Goal: Task Accomplishment & Management: Manage account settings

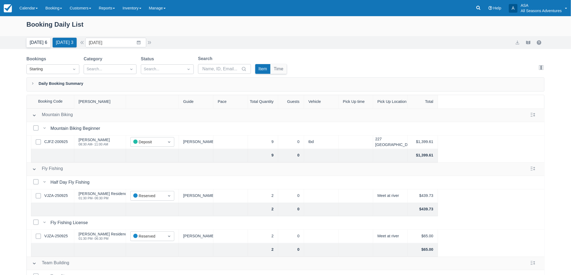
click at [30, 41] on button "Today 6" at bounding box center [38, 43] width 24 height 10
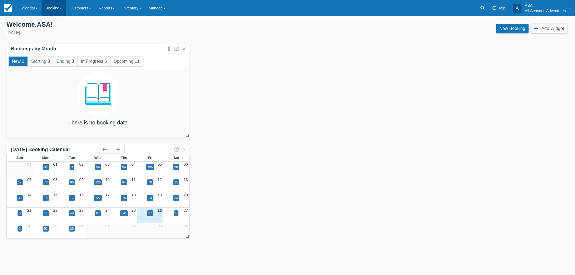
click at [52, 11] on link "Booking" at bounding box center [54, 8] width 24 height 16
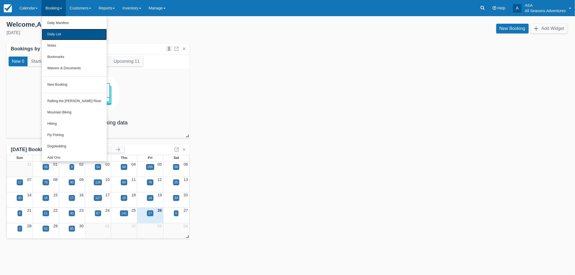
click at [67, 35] on link "Daily List" at bounding box center [74, 34] width 65 height 11
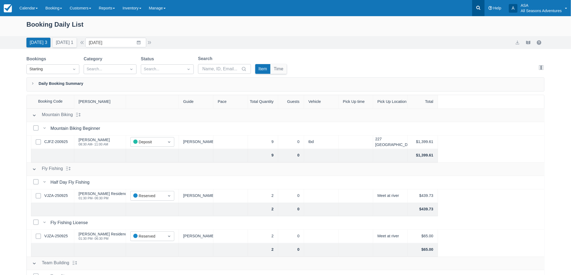
click at [480, 6] on icon at bounding box center [477, 7] width 5 height 5
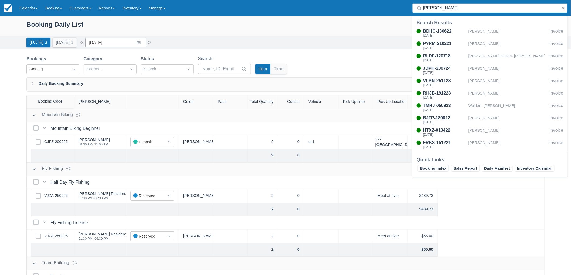
type input "daniels"
click at [116, 46] on input "09/26/25" at bounding box center [115, 43] width 61 height 10
click at [131, 127] on td "1" at bounding box center [128, 125] width 11 height 10
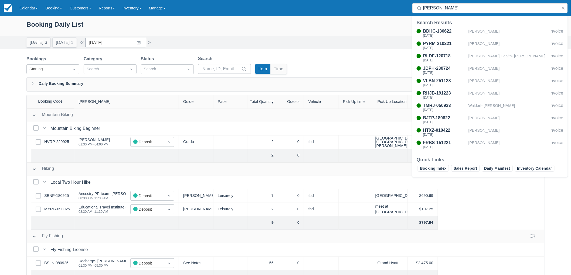
click at [6, 150] on div "Booking Daily List Today 3 Tomorrow 1 Date 10/01/25 Navigate forward to interac…" at bounding box center [285, 159] width 571 height 287
click at [51, 141] on link "HVRP-220925" at bounding box center [56, 142] width 25 height 6
click at [16, 114] on div "Booking Daily List Today 3 Tomorrow 1 Date 10/01/25 Navigate forward to interac…" at bounding box center [285, 159] width 571 height 287
click at [32, 39] on button "Today 3" at bounding box center [38, 43] width 24 height 10
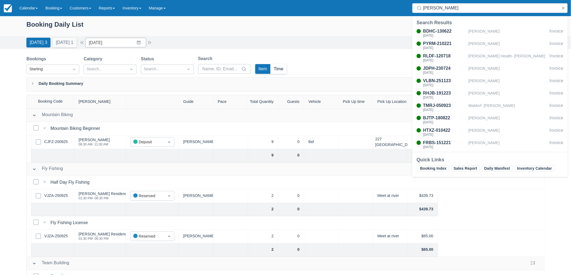
click at [279, 69] on button "Time" at bounding box center [278, 69] width 16 height 10
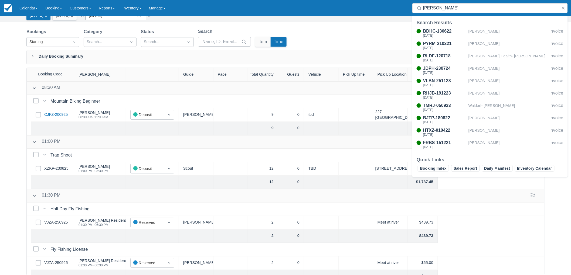
click at [61, 113] on link "CJFZ-200925" at bounding box center [55, 115] width 23 height 6
click at [10, 53] on div "Booking Daily List Today 3 Tomorrow 1 Date 09/26/25 Navigate forward to interac…" at bounding box center [285, 132] width 571 height 287
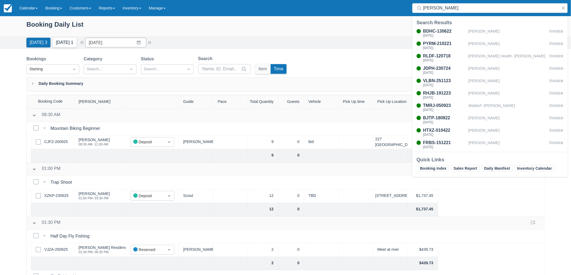
click at [60, 46] on button "Tomorrow 1" at bounding box center [65, 43] width 24 height 10
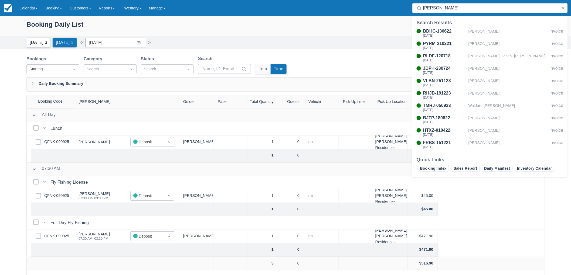
click at [44, 47] on button "Today 3" at bounding box center [38, 43] width 24 height 10
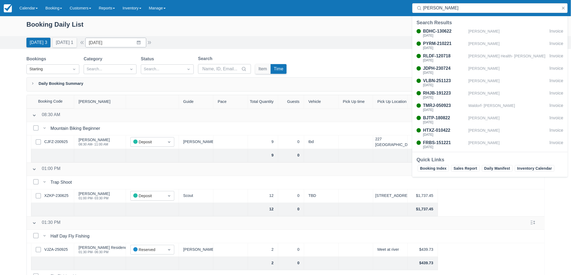
scroll to position [26, 0]
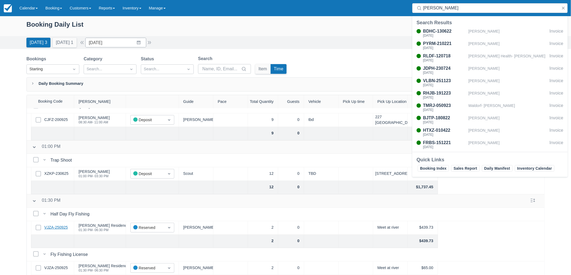
click at [55, 225] on link "VJZA-250925" at bounding box center [55, 228] width 23 height 6
click at [357, 28] on div "Booking Daily List" at bounding box center [285, 27] width 518 height 16
click at [562, 9] on button "button" at bounding box center [563, 8] width 6 height 6
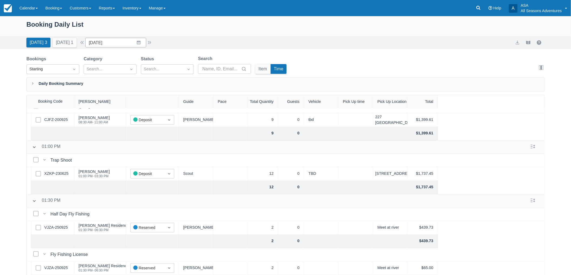
click at [0, 149] on div "Booking Daily List Today 3 Tomorrow 1 Date 09/26/25 Navigate forward to interac…" at bounding box center [285, 159] width 571 height 287
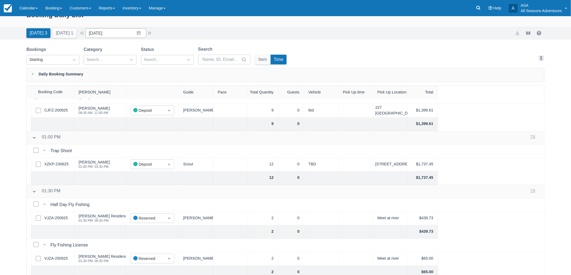
scroll to position [0, 0]
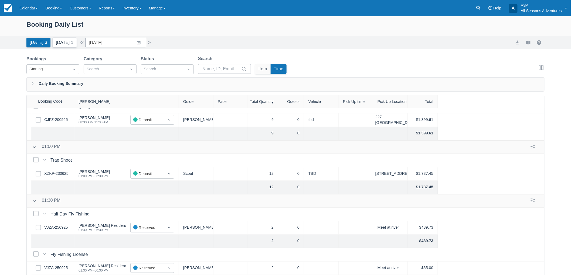
click at [73, 42] on button "Tomorrow 1" at bounding box center [65, 43] width 24 height 10
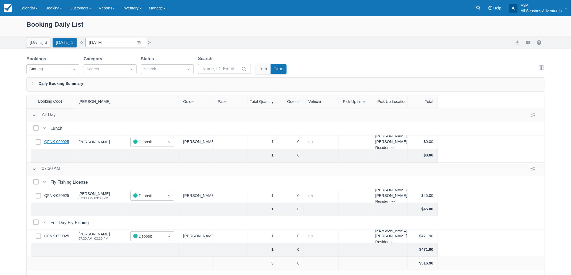
click at [58, 142] on link "QFNK-090925" at bounding box center [56, 142] width 25 height 6
click at [133, 46] on input "09/27/25" at bounding box center [115, 43] width 61 height 10
click at [109, 127] on td "29" at bounding box center [107, 125] width 11 height 10
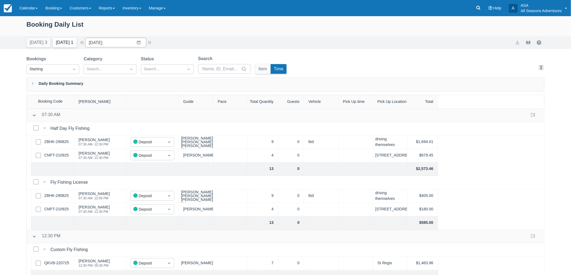
click at [63, 46] on button "Tomorrow 1" at bounding box center [65, 43] width 24 height 10
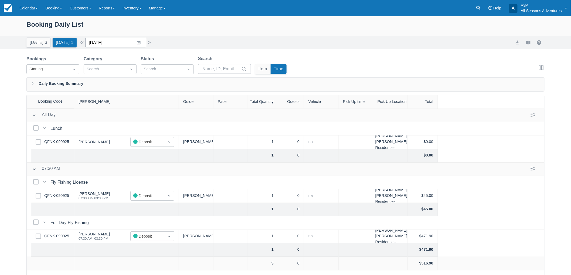
click at [128, 47] on input "09/27/25" at bounding box center [115, 43] width 61 height 10
click at [96, 127] on td "28" at bounding box center [96, 125] width 11 height 10
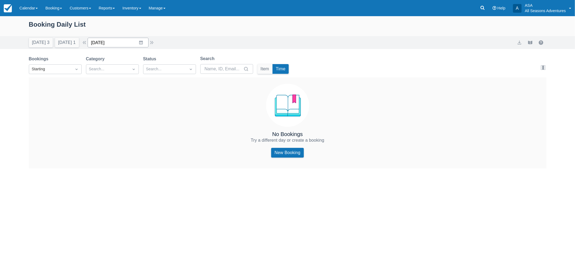
click at [133, 43] on input "09/28/25" at bounding box center [118, 43] width 61 height 10
click at [109, 128] on td "29" at bounding box center [109, 125] width 11 height 10
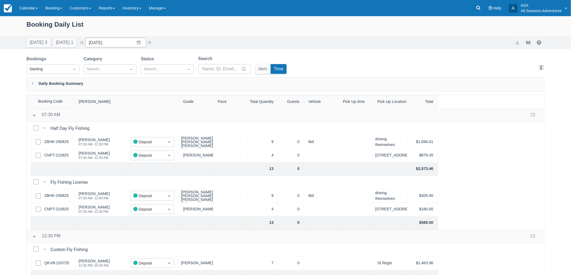
click at [132, 48] on div "Today 3 Tomorrow 1 Date 09/29/25 Navigate forward to interact with the calendar…" at bounding box center [285, 42] width 571 height 13
click at [133, 45] on input "09/29/25" at bounding box center [115, 43] width 61 height 10
click at [99, 123] on td "28" at bounding box center [96, 125] width 11 height 10
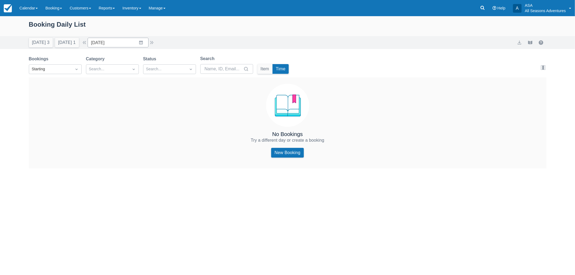
click at [6, 129] on div "Booking Daily List Today 3 Tomorrow 1 Date 09/28/25 Navigate forward to interac…" at bounding box center [287, 92] width 575 height 152
click at [111, 42] on input "09/28/25" at bounding box center [118, 43] width 61 height 10
click at [122, 124] on td "30" at bounding box center [120, 125] width 11 height 10
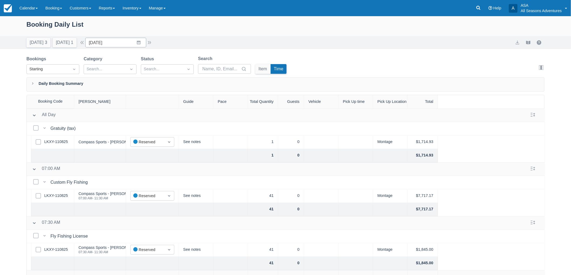
scroll to position [27, 0]
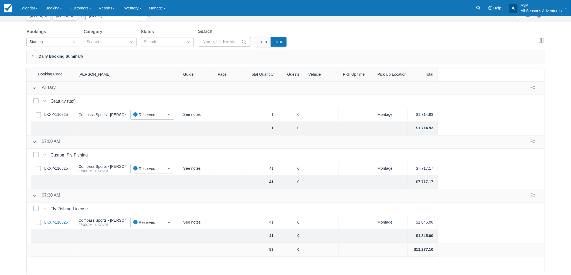
click at [60, 222] on link "LKXY-110825" at bounding box center [56, 223] width 24 height 6
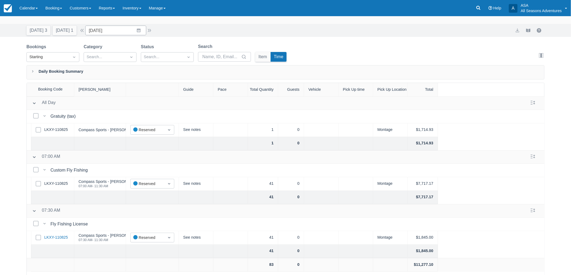
scroll to position [0, 0]
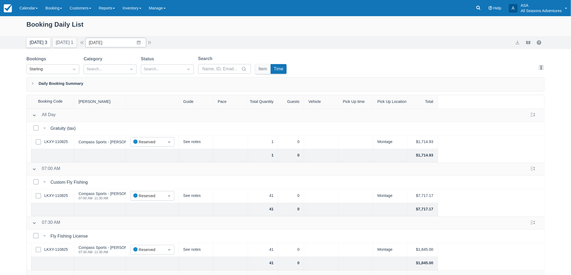
click at [31, 42] on button "Today 3" at bounding box center [38, 43] width 24 height 10
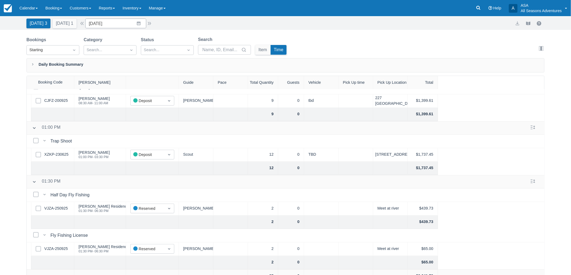
scroll to position [27, 0]
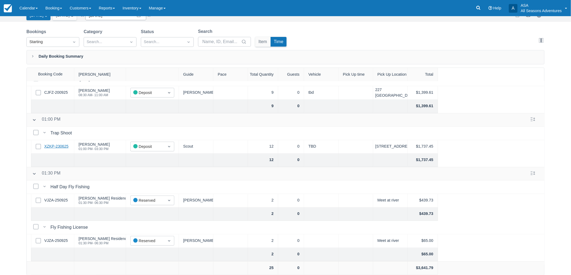
click at [54, 144] on link "XZKP-230625" at bounding box center [56, 147] width 24 height 6
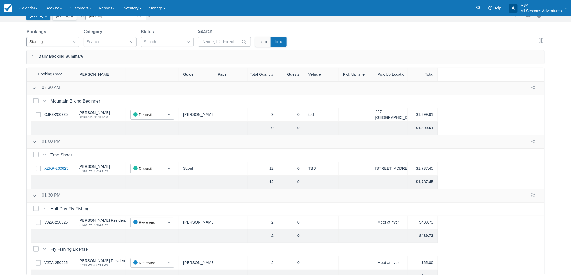
scroll to position [0, 0]
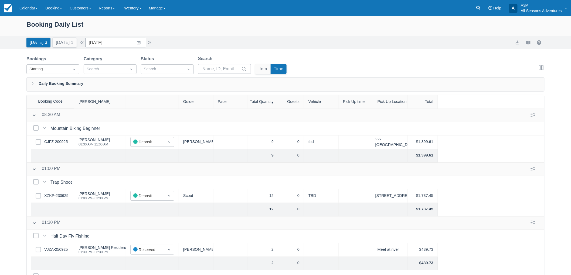
click at [121, 48] on div "Today 3 Tomorrow 1 Date 09/26/25 Navigate forward to interact with the calendar…" at bounding box center [285, 42] width 571 height 13
click at [122, 44] on input "09/26/25" at bounding box center [115, 43] width 61 height 10
click at [108, 124] on td "29" at bounding box center [107, 125] width 11 height 10
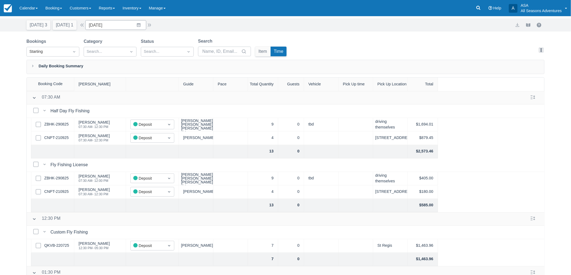
scroll to position [27, 0]
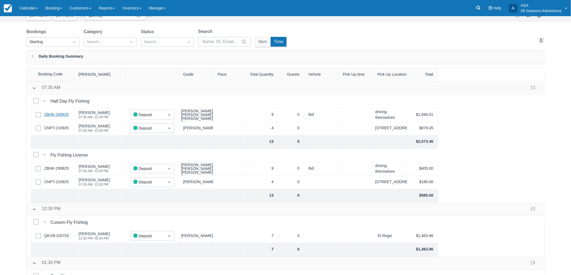
click at [57, 116] on link "ZBHK-290825" at bounding box center [56, 115] width 24 height 6
click at [63, 117] on link "ZBHK-290825" at bounding box center [56, 115] width 24 height 6
click at [55, 129] on link "CNPT-210925" at bounding box center [56, 128] width 24 height 6
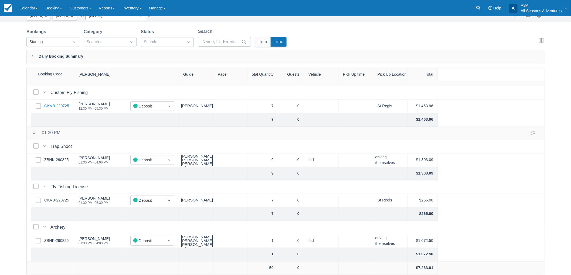
scroll to position [134, 0]
click at [54, 194] on div "Select Row QKVB-220725" at bounding box center [52, 200] width 43 height 13
click at [58, 198] on link "QKVB-220725" at bounding box center [56, 201] width 25 height 6
click at [63, 157] on link "ZBHK-290825" at bounding box center [56, 160] width 24 height 6
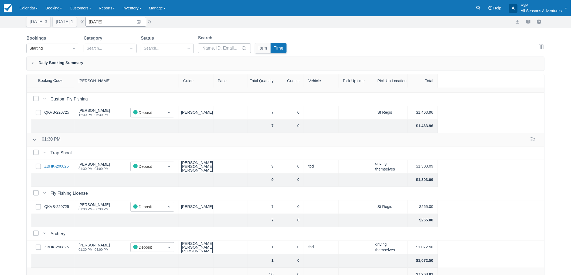
scroll to position [0, 0]
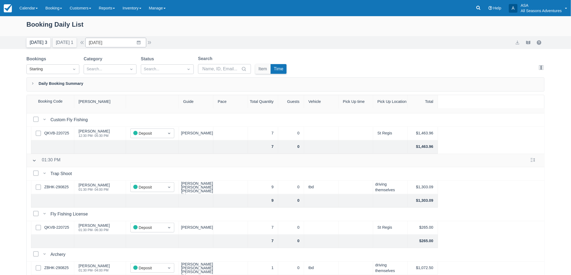
click at [41, 45] on button "Today 3" at bounding box center [38, 43] width 24 height 10
type input "09/26/25"
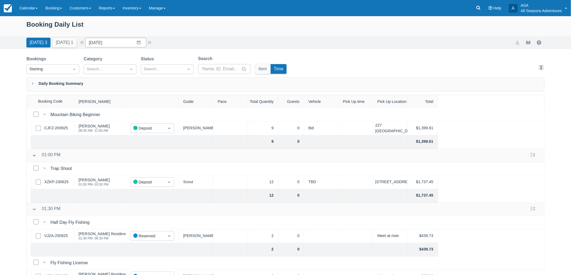
scroll to position [26, 0]
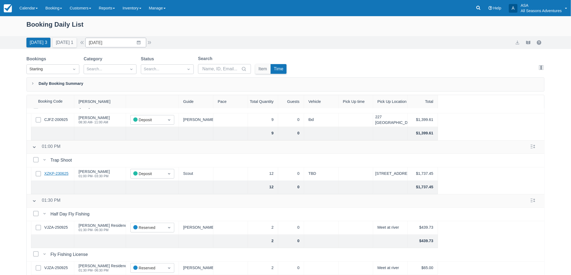
click at [60, 171] on link "XZKP-230625" at bounding box center [56, 174] width 24 height 6
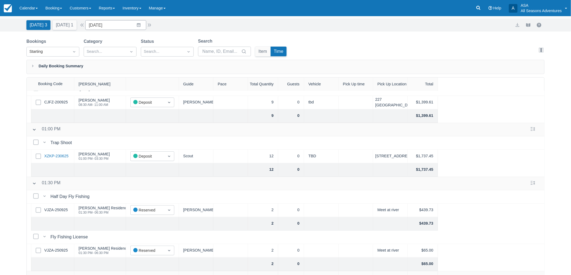
scroll to position [27, 0]
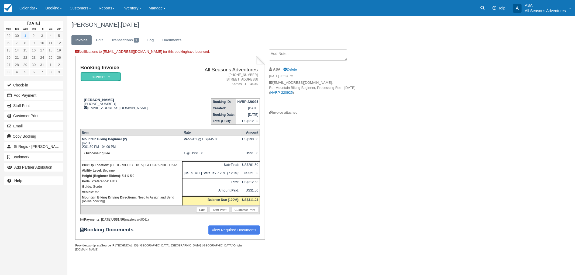
click at [113, 76] on em "Deposit" at bounding box center [101, 76] width 40 height 9
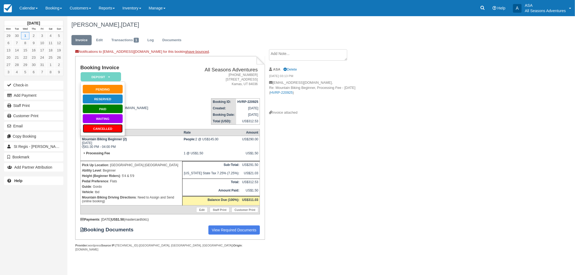
click at [107, 128] on link "Cancelled" at bounding box center [103, 128] width 40 height 9
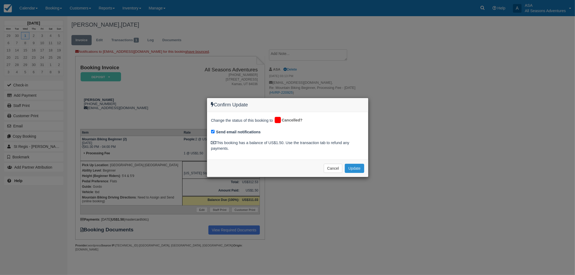
click at [355, 170] on button "Update" at bounding box center [354, 168] width 19 height 9
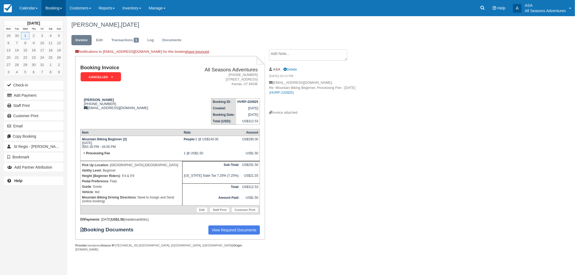
click at [61, 8] on span at bounding box center [61, 8] width 2 height 1
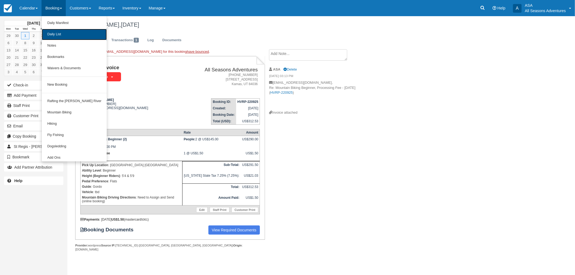
click at [63, 33] on link "Daily List" at bounding box center [74, 34] width 65 height 11
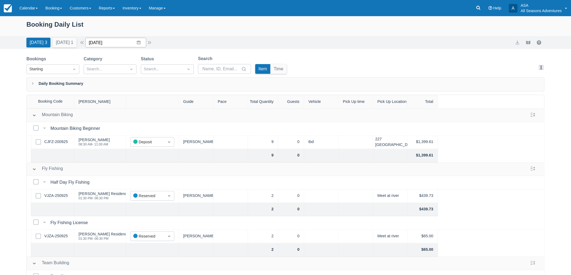
click at [123, 39] on input "[DATE]" at bounding box center [115, 43] width 61 height 10
click at [162, 63] on icon "Move forward to switch to the next month." at bounding box center [159, 64] width 5 height 5
click at [132, 85] on td "3" at bounding box center [128, 84] width 11 height 10
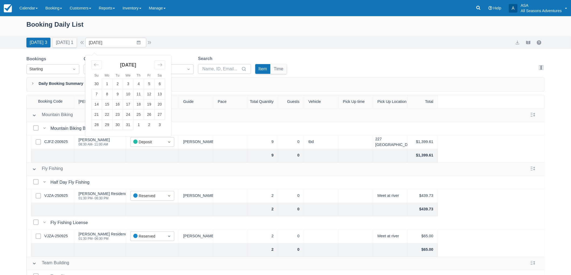
type input "12/03/25"
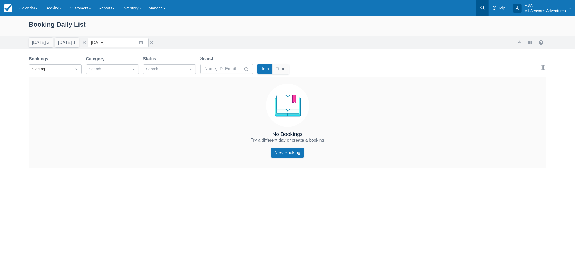
click at [483, 15] on link at bounding box center [482, 8] width 12 height 16
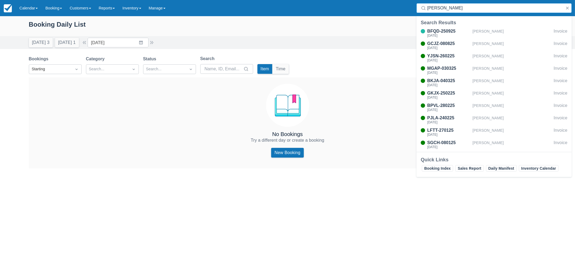
type input "carol"
click at [483, 27] on div "BFQD-250925 Wed Dec 31, 2025 Carol Wilson Invoice GCJZ-080825 Sun Aug 31, 2025 …" at bounding box center [494, 89] width 155 height 125
click at [484, 31] on div "Carol Wilson" at bounding box center [512, 33] width 79 height 10
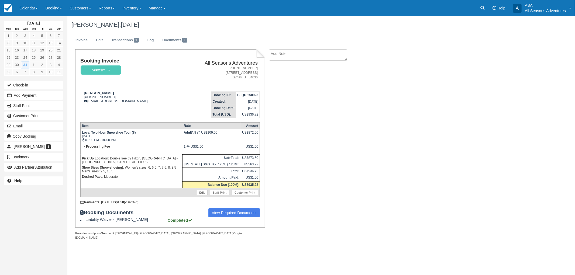
click at [422, 129] on div "Carol Wilson, December 31 2025 Invoice Edit Transactions 1 Log Documents 1 Book…" at bounding box center [282, 133] width 431 height 235
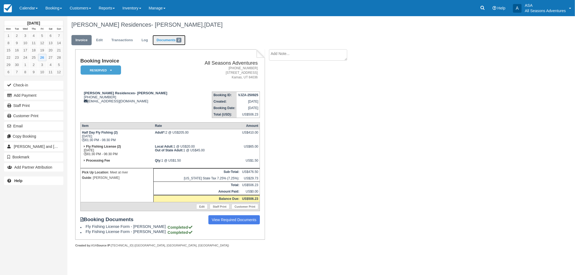
click at [175, 44] on link "Documents 2" at bounding box center [169, 40] width 33 height 11
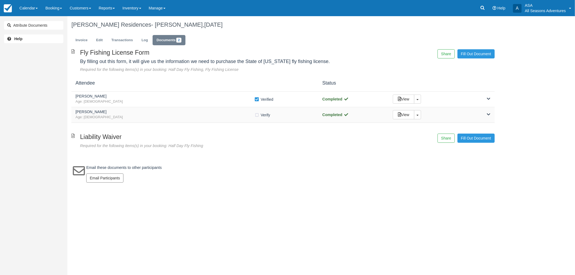
click at [186, 114] on div "[PERSON_NAME] Age: [DEMOGRAPHIC_DATA]" at bounding box center [164, 115] width 179 height 10
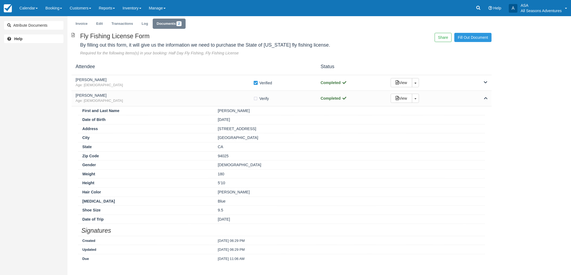
scroll to position [30, 0]
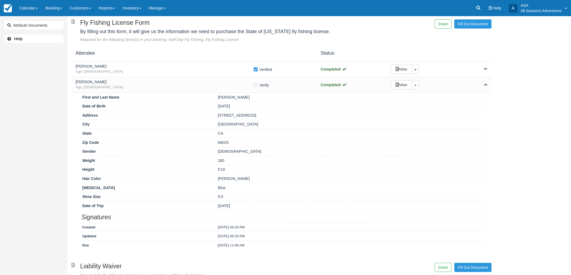
click at [1, 133] on div "Attribute Documents Help" at bounding box center [33, 137] width 67 height 275
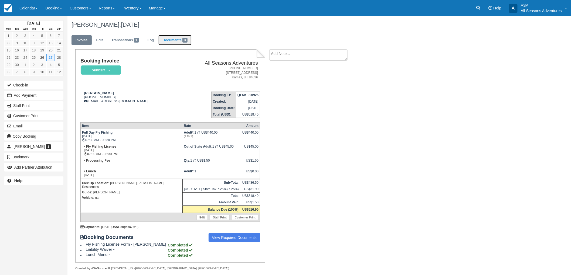
click at [174, 41] on link "Documents 3" at bounding box center [174, 40] width 33 height 11
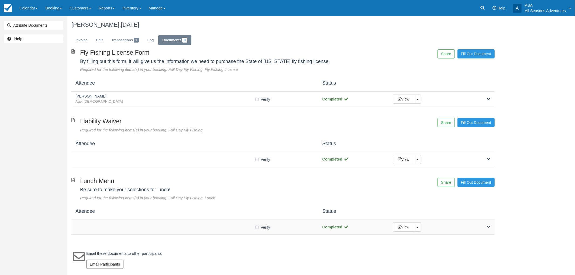
click at [157, 226] on div "Verify Verified" at bounding box center [194, 227] width 239 height 6
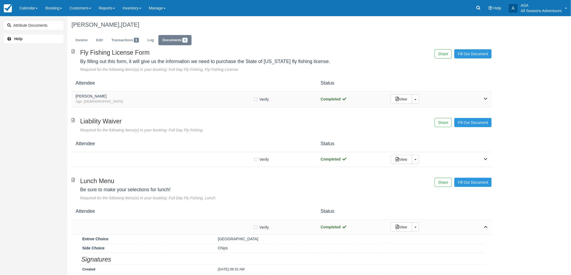
click at [152, 97] on h5 "[PERSON_NAME]" at bounding box center [164, 96] width 178 height 4
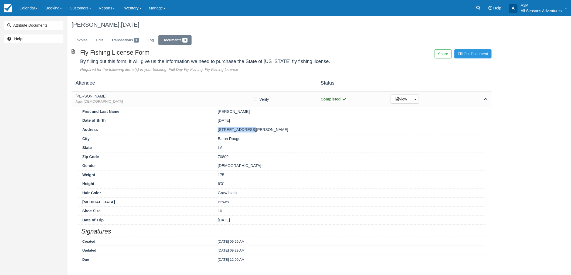
drag, startPoint x: 254, startPoint y: 128, endPoint x: 214, endPoint y: 133, distance: 40.5
click at [214, 133] on div "Address 7545 Richards Dr" at bounding box center [281, 129] width 406 height 9
copy div "7545 Richards Dr"
click at [83, 42] on link "Invoice" at bounding box center [81, 40] width 20 height 11
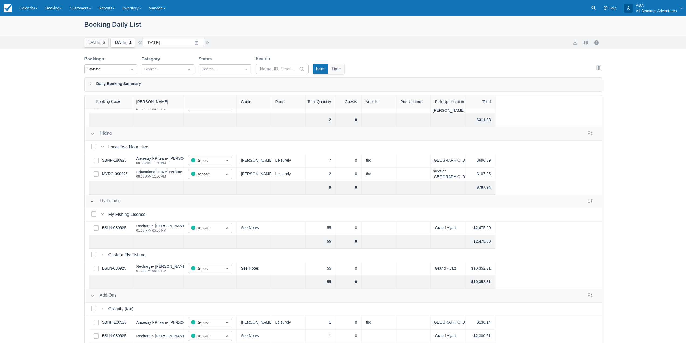
click at [118, 43] on button "Tomorrow 3" at bounding box center [123, 43] width 24 height 10
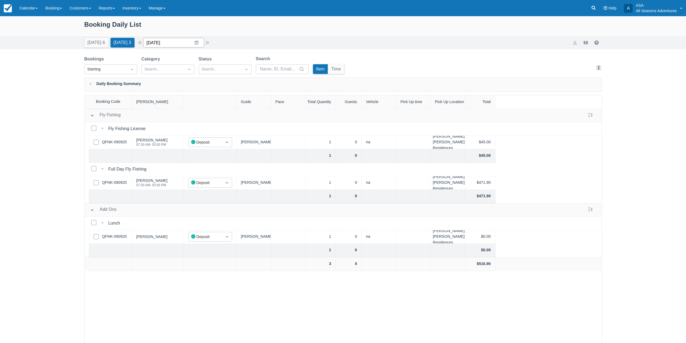
click at [173, 45] on input "09/27/25" at bounding box center [173, 43] width 61 height 10
click at [167, 125] on td "29" at bounding box center [165, 125] width 11 height 10
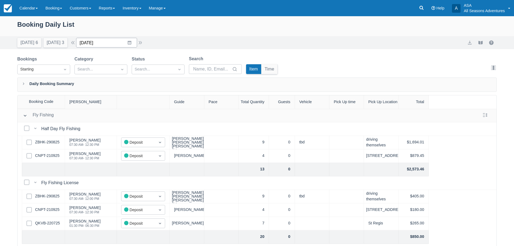
click at [115, 41] on input "09/29/25" at bounding box center [106, 43] width 61 height 10
click at [123, 128] on td "1" at bounding box center [119, 125] width 11 height 10
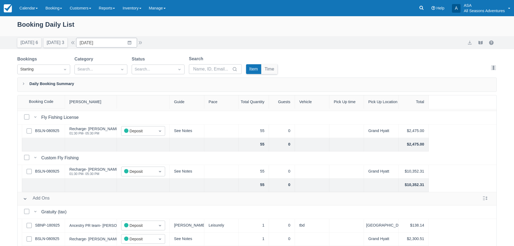
scroll to position [56, 0]
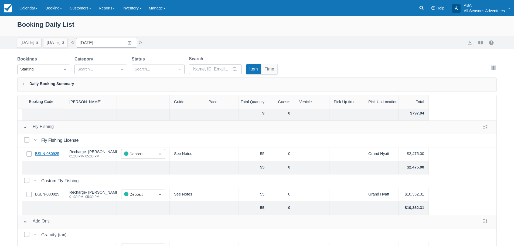
click at [53, 152] on link "BSLN-080925" at bounding box center [47, 154] width 24 height 6
click at [76, 44] on button "button" at bounding box center [73, 42] width 6 height 6
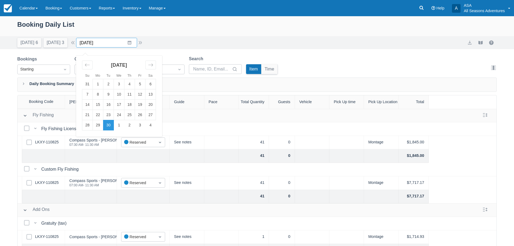
click at [101, 42] on input "09/30/25" at bounding box center [106, 43] width 61 height 10
click at [76, 44] on button "button" at bounding box center [73, 42] width 6 height 6
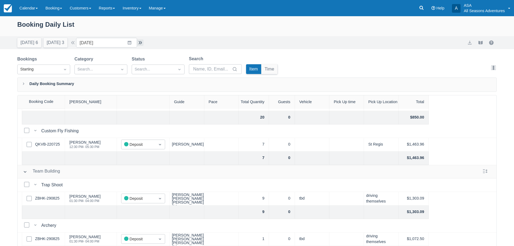
click at [142, 42] on button "button" at bounding box center [140, 42] width 6 height 6
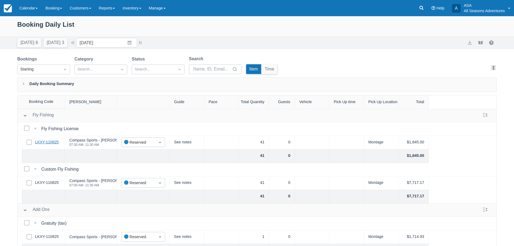
click at [45, 143] on link "LKXY-110825" at bounding box center [47, 142] width 24 height 6
click at [24, 44] on button "Today 6" at bounding box center [29, 43] width 24 height 10
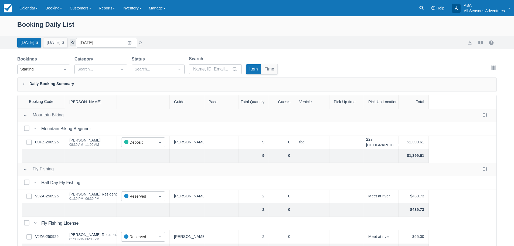
click at [75, 44] on button "button" at bounding box center [73, 42] width 6 height 6
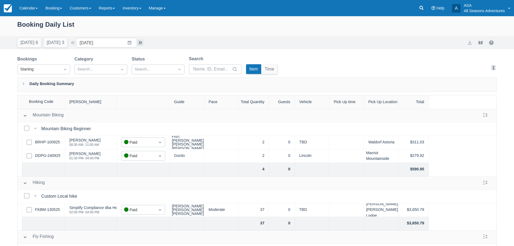
click at [140, 44] on button "button" at bounding box center [140, 42] width 6 height 6
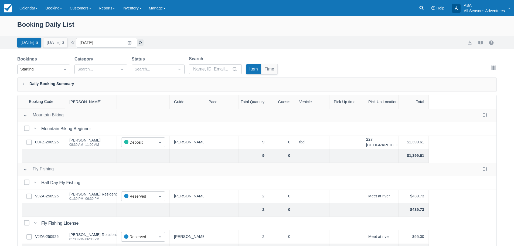
click at [140, 44] on button "button" at bounding box center [140, 42] width 6 height 6
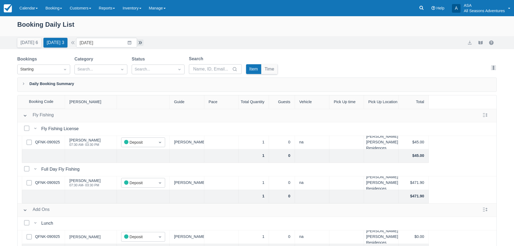
click at [140, 44] on button "button" at bounding box center [140, 42] width 6 height 6
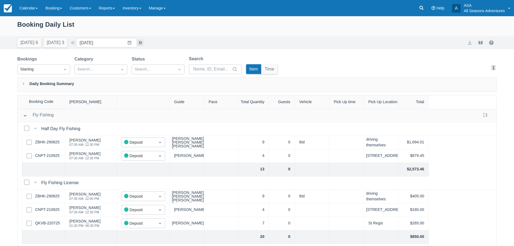
click at [140, 44] on button "button" at bounding box center [140, 42] width 6 height 6
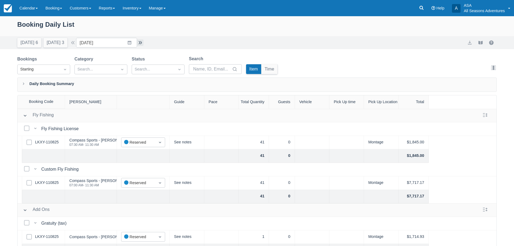
click at [140, 44] on button "button" at bounding box center [140, 42] width 6 height 6
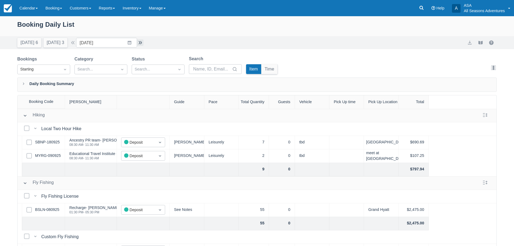
click at [140, 44] on button "button" at bounding box center [140, 42] width 6 height 6
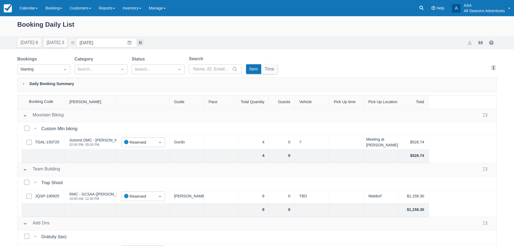
click at [142, 42] on button "button" at bounding box center [140, 42] width 6 height 6
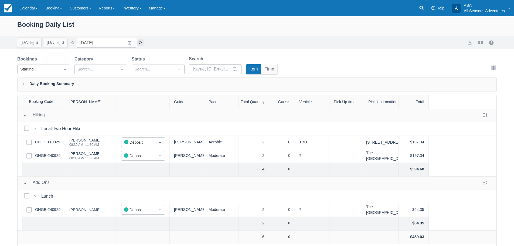
click at [142, 43] on button "button" at bounding box center [140, 42] width 6 height 6
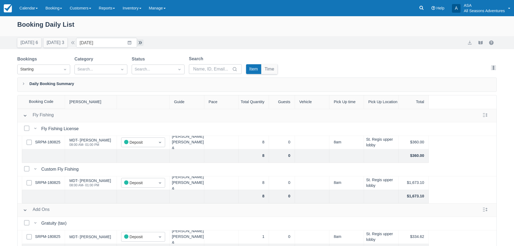
click at [142, 43] on button "button" at bounding box center [140, 42] width 6 height 6
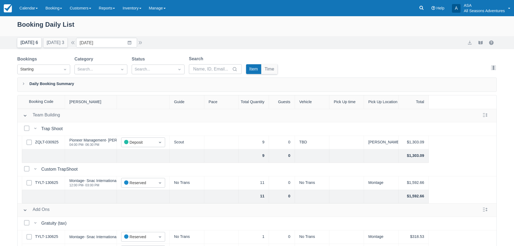
click at [26, 45] on button "Today 6" at bounding box center [29, 43] width 24 height 10
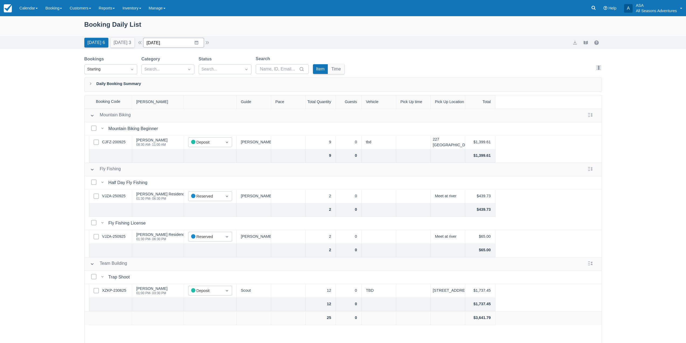
click at [176, 43] on input "09/26/25" at bounding box center [173, 43] width 61 height 10
click at [219, 66] on icon "Move forward to switch to the next month." at bounding box center [217, 64] width 5 height 5
click at [169, 115] on td "20" at bounding box center [165, 115] width 11 height 10
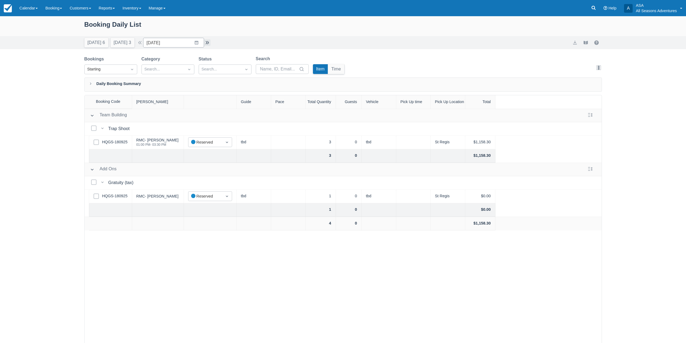
click at [211, 44] on button "button" at bounding box center [207, 42] width 6 height 6
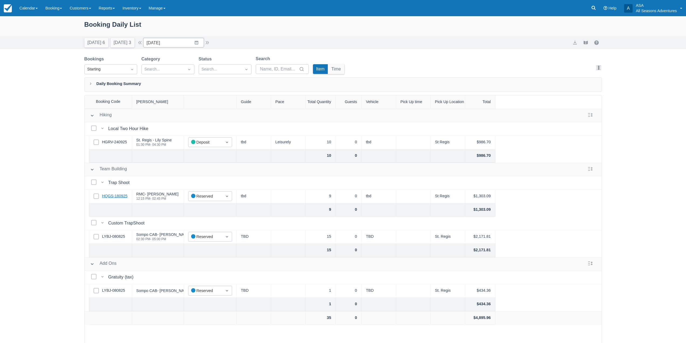
click at [118, 194] on link "HQGS-180925" at bounding box center [114, 196] width 25 height 6
click at [109, 234] on link "LYBJ-080825" at bounding box center [113, 236] width 23 height 6
click at [110, 235] on link "LYBJ-080825" at bounding box center [113, 236] width 23 height 6
click at [173, 42] on input "10/21/25" at bounding box center [173, 43] width 61 height 10
click at [198, 114] on td "23" at bounding box center [196, 115] width 11 height 10
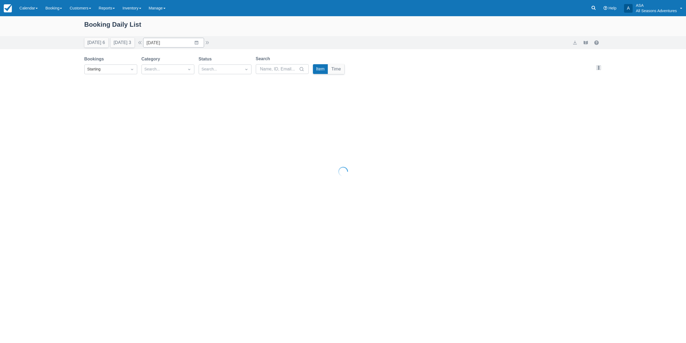
type input "10/23/25"
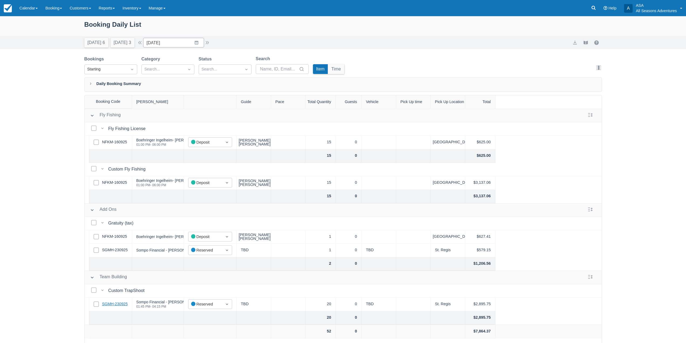
click at [117, 304] on link "SGMH-230925" at bounding box center [115, 304] width 26 height 6
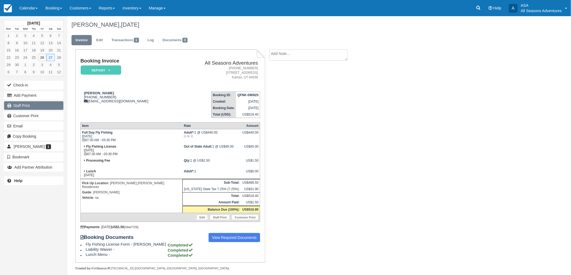
click at [38, 103] on link "Staff Print" at bounding box center [33, 105] width 59 height 9
click at [183, 41] on link "Documents 3" at bounding box center [174, 40] width 33 height 11
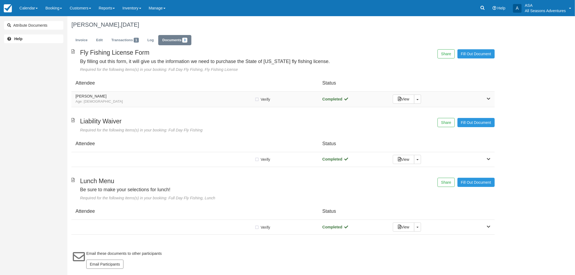
click at [187, 96] on h5 "Jeffery Machen" at bounding box center [164, 96] width 179 height 4
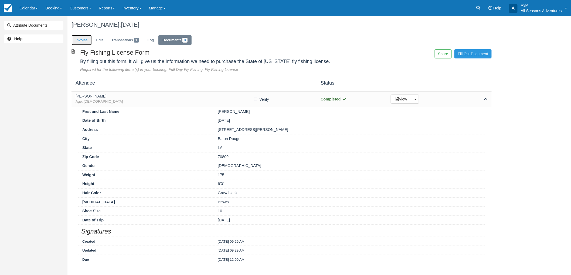
click at [82, 38] on link "Invoice" at bounding box center [81, 40] width 20 height 11
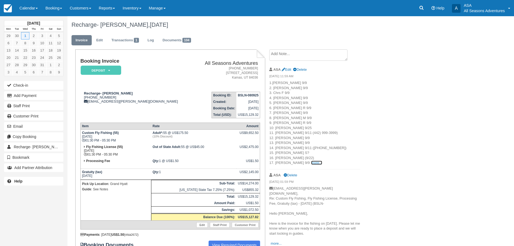
click at [311, 163] on link "more..." at bounding box center [316, 162] width 11 height 4
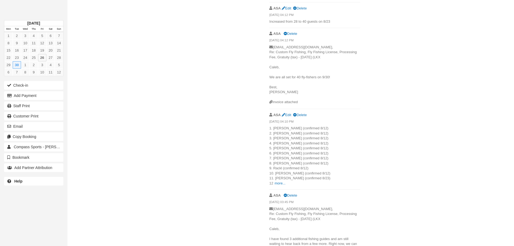
scroll to position [485, 0]
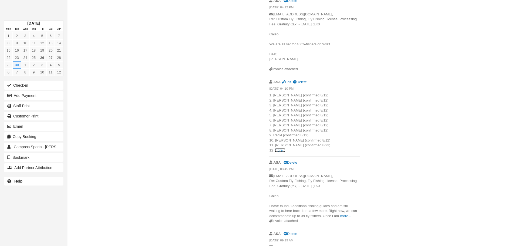
click at [279, 150] on link "more..." at bounding box center [279, 150] width 11 height 4
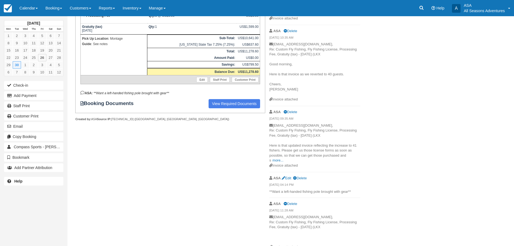
scroll to position [27, 0]
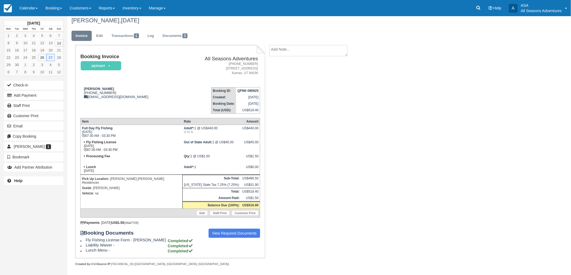
scroll to position [6, 0]
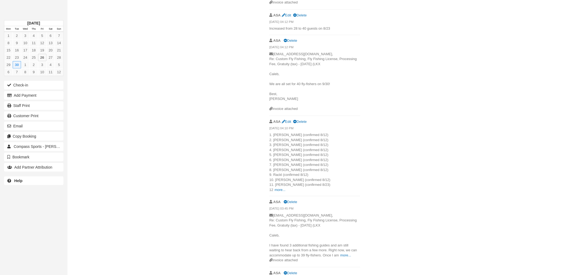
scroll to position [449, 0]
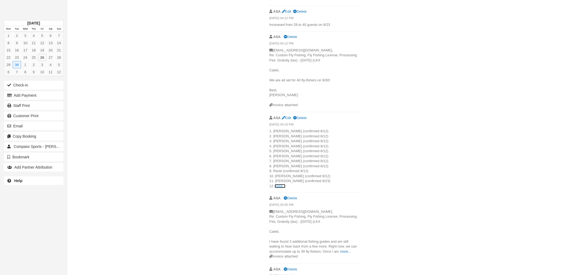
click at [278, 186] on link "more..." at bounding box center [279, 186] width 11 height 4
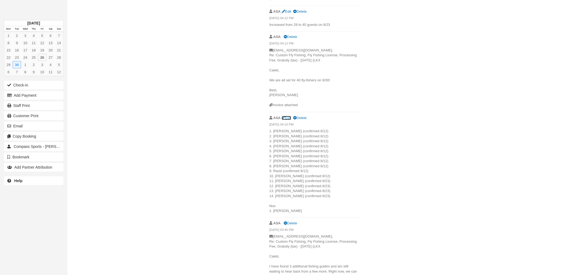
click at [290, 116] on link "Edit" at bounding box center [285, 118] width 9 height 4
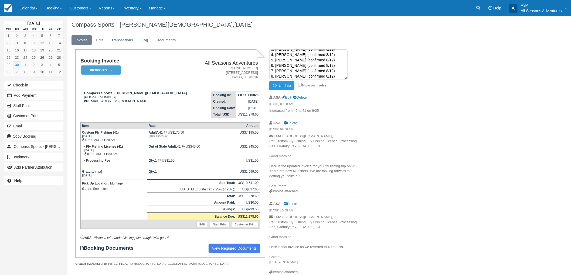
scroll to position [5, 0]
drag, startPoint x: 312, startPoint y: 59, endPoint x: 276, endPoint y: 60, distance: 36.2
click at [276, 60] on textarea "1. [PERSON_NAME] (confirmed 8/12) 2. [PERSON_NAME] (confirmed 8/12) 3. [PERSON_…" at bounding box center [308, 64] width 78 height 30
type textarea "1. [PERSON_NAME] (confirmed 8/12) 2. [PERSON_NAME] (confirmed 8/12) 3. Hyrum - …"
click at [284, 87] on button "Update" at bounding box center [281, 85] width 25 height 9
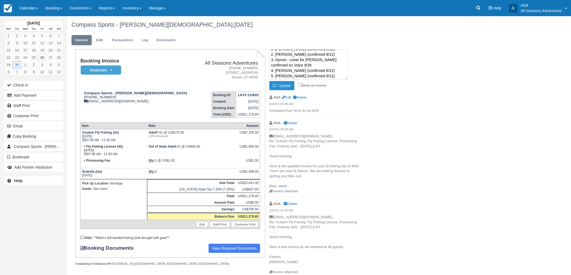
scroll to position [0, 0]
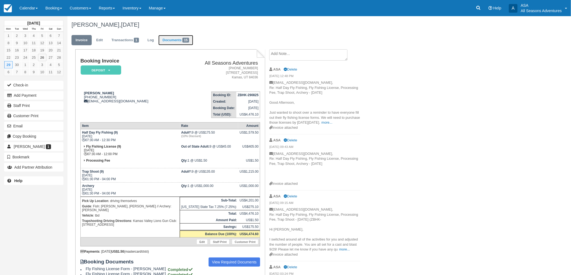
click at [176, 44] on link "Documents 15" at bounding box center [175, 40] width 35 height 11
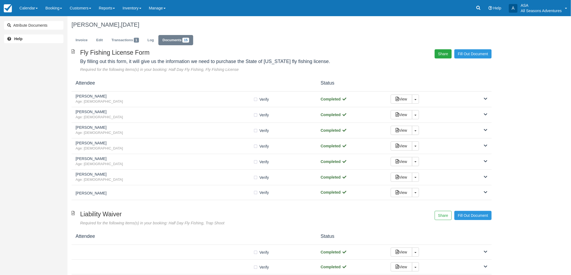
click at [438, 51] on button "Share" at bounding box center [442, 53] width 17 height 9
click at [473, 41] on span "Copy" at bounding box center [468, 39] width 16 height 9
click at [89, 40] on link "Invoice" at bounding box center [81, 40] width 20 height 11
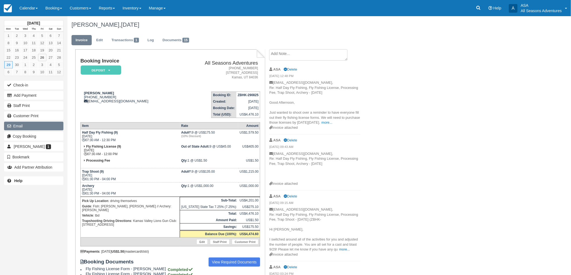
click at [60, 128] on button "Email" at bounding box center [33, 126] width 59 height 9
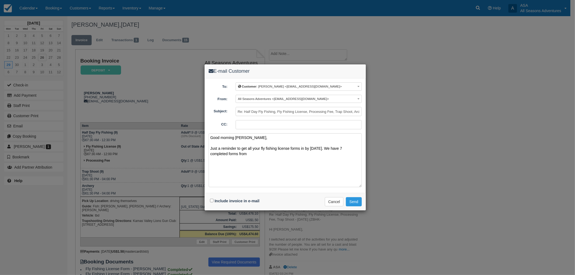
click at [252, 157] on textarea "Good morning Jess, Just a reminder to get all your fly fishing license forms in…" at bounding box center [285, 160] width 153 height 54
click at [332, 156] on textarea "Good morning Jess, Just a reminder to get all your fly fishing license forms in…" at bounding box center [285, 160] width 153 height 54
click at [330, 155] on textarea "Good morning Jess, Just a reminder to get all your fly fishing license forms in…" at bounding box center [285, 160] width 153 height 54
click at [354, 155] on textarea "Good morning Jess, Just a reminder to get all your fly fishing license forms in…" at bounding box center [285, 160] width 153 height 54
click at [344, 146] on textarea "Good morning Jess, Just a reminder to get all your fly fishing license forms in…" at bounding box center [285, 160] width 153 height 54
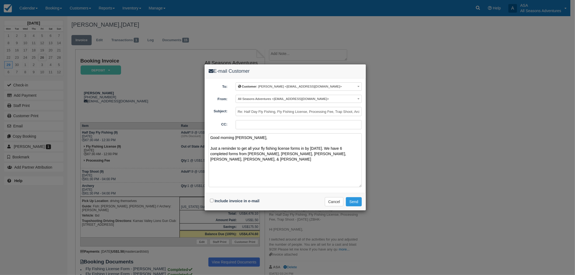
click at [351, 153] on textarea "Good morning Jess, Just a reminder to get all your fly fishing license forms in…" at bounding box center [285, 160] width 153 height 54
paste textarea "https://allseasonsadventures.checkfront.com/reserve/document/?template_id=4&id=…"
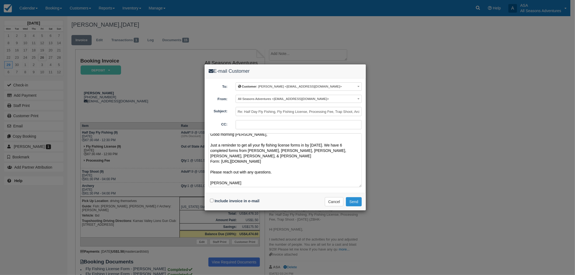
type textarea "Good morning Jess, Just a reminder to get all your fly fishing license forms in…"
click at [353, 200] on button "Send" at bounding box center [354, 201] width 16 height 9
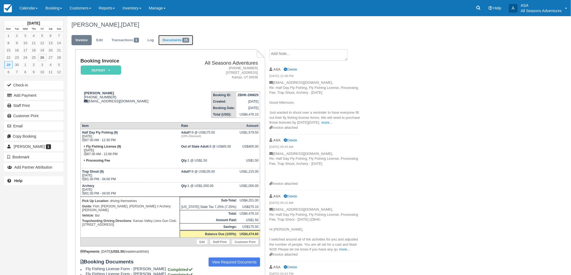
click at [185, 42] on span "15" at bounding box center [185, 40] width 7 height 5
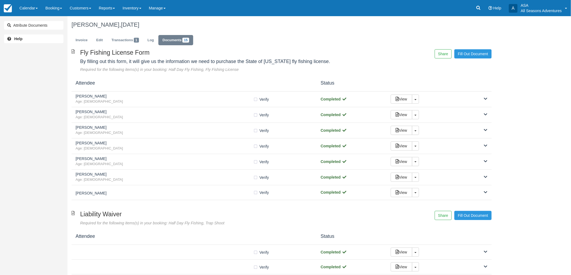
click at [69, 39] on div "Invoice Edit Transactions 1 Log Documents 15" at bounding box center [281, 41] width 428 height 16
click at [74, 39] on link "Invoice" at bounding box center [81, 40] width 20 height 11
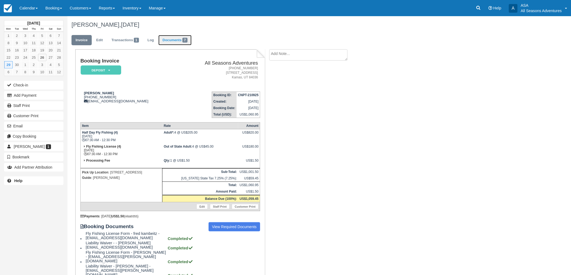
click at [174, 42] on link "Documents 7" at bounding box center [174, 40] width 33 height 11
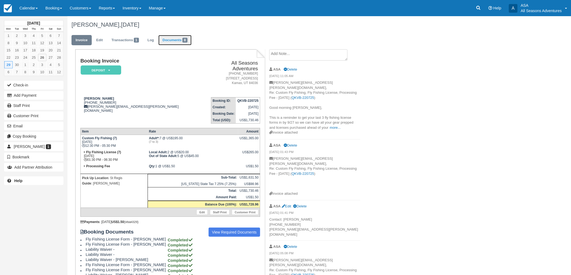
click at [178, 38] on link "Documents 8" at bounding box center [174, 40] width 33 height 11
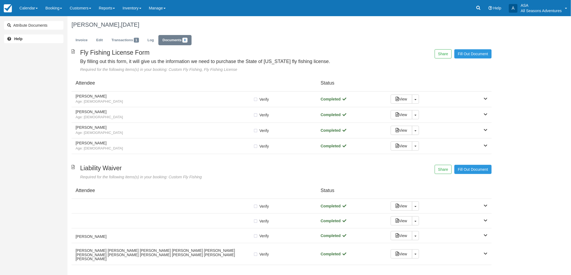
click at [169, 91] on div "Attendee Status" at bounding box center [281, 83] width 420 height 16
click at [172, 99] on span "Age: [DEMOGRAPHIC_DATA]" at bounding box center [164, 101] width 178 height 5
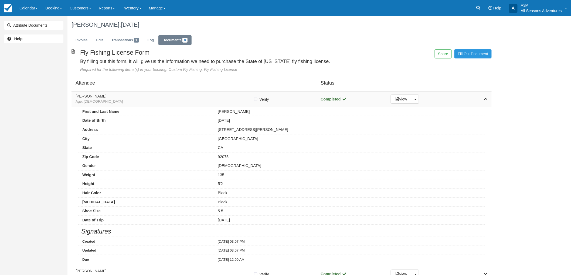
click at [172, 99] on span "Age: [DEMOGRAPHIC_DATA]" at bounding box center [164, 101] width 178 height 5
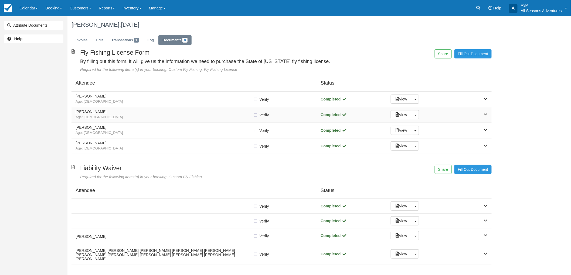
click at [176, 115] on span "Age: [DEMOGRAPHIC_DATA]" at bounding box center [164, 117] width 178 height 5
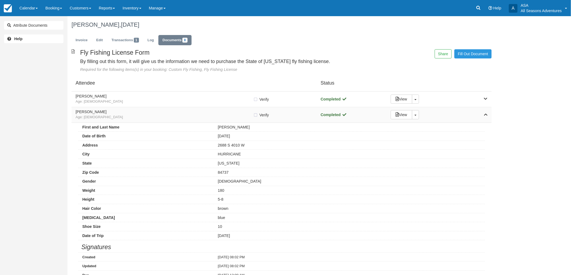
click at [176, 115] on span "Age: [DEMOGRAPHIC_DATA]" at bounding box center [164, 117] width 178 height 5
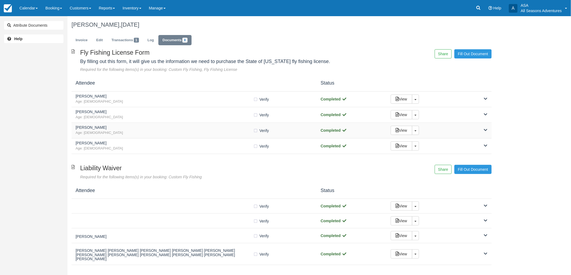
click at [177, 130] on div "[PERSON_NAME] Age: [DEMOGRAPHIC_DATA]" at bounding box center [164, 131] width 178 height 10
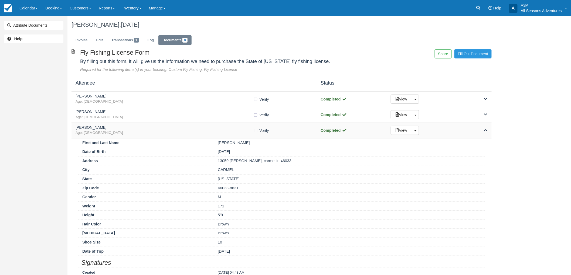
click at [177, 130] on div "[PERSON_NAME] Age: [DEMOGRAPHIC_DATA]" at bounding box center [164, 131] width 178 height 10
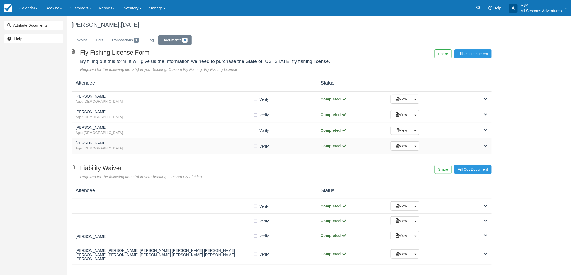
click at [176, 142] on h5 "Cody Albrecht" at bounding box center [164, 143] width 178 height 4
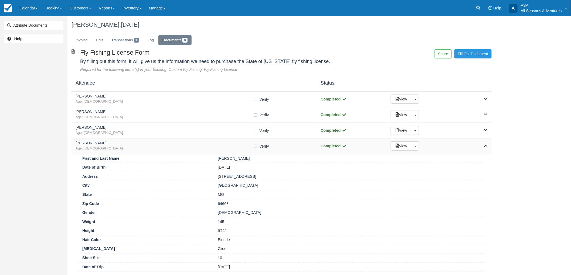
click at [176, 142] on h5 "Cody Albrecht" at bounding box center [164, 143] width 178 height 4
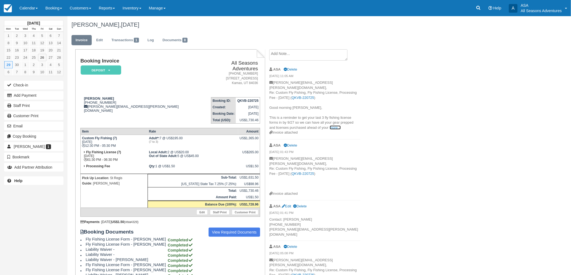
click at [335, 126] on link "more..." at bounding box center [334, 128] width 11 height 4
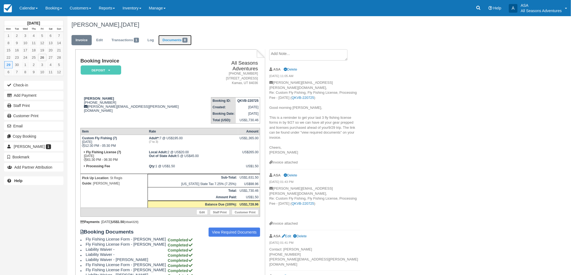
click at [174, 36] on link "Documents 8" at bounding box center [174, 40] width 33 height 11
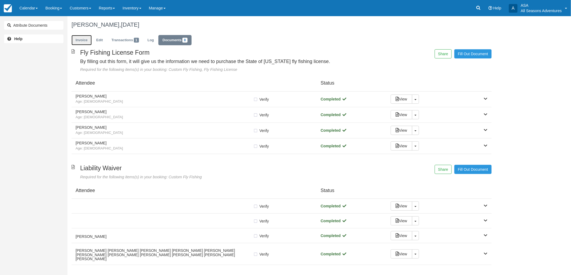
click at [90, 41] on link "Invoice" at bounding box center [81, 40] width 20 height 11
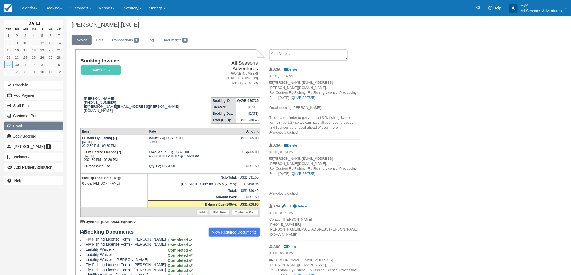
click at [33, 126] on button "Email" at bounding box center [33, 126] width 59 height 9
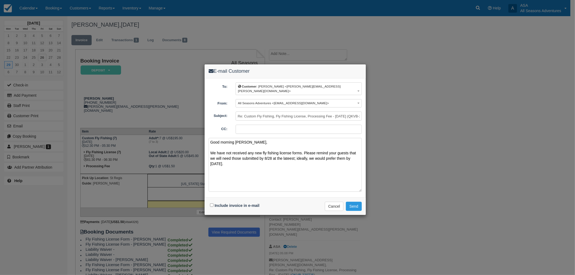
click at [290, 155] on textarea "Good morning [PERSON_NAME], We have not received any new fly fishing license fo…" at bounding box center [285, 165] width 153 height 54
click at [298, 160] on textarea "Good morning [PERSON_NAME], We have not received any new fly fishing license fo…" at bounding box center [285, 165] width 153 height 54
click at [285, 158] on textarea "Good morning Laurie, We have not received any new fly fishing license forms. Pl…" at bounding box center [285, 165] width 153 height 54
type textarea "Good morning Laurie, We have not received any new fly fishing license forms. Pl…"
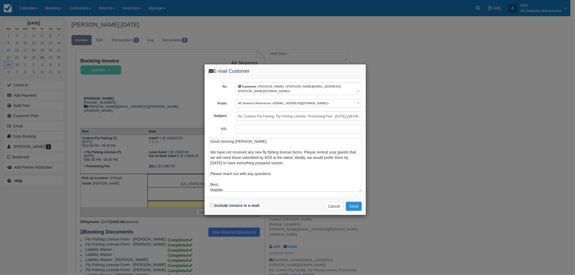
click at [357, 204] on button "Send" at bounding box center [354, 206] width 16 height 9
